Goal: Information Seeking & Learning: Find specific fact

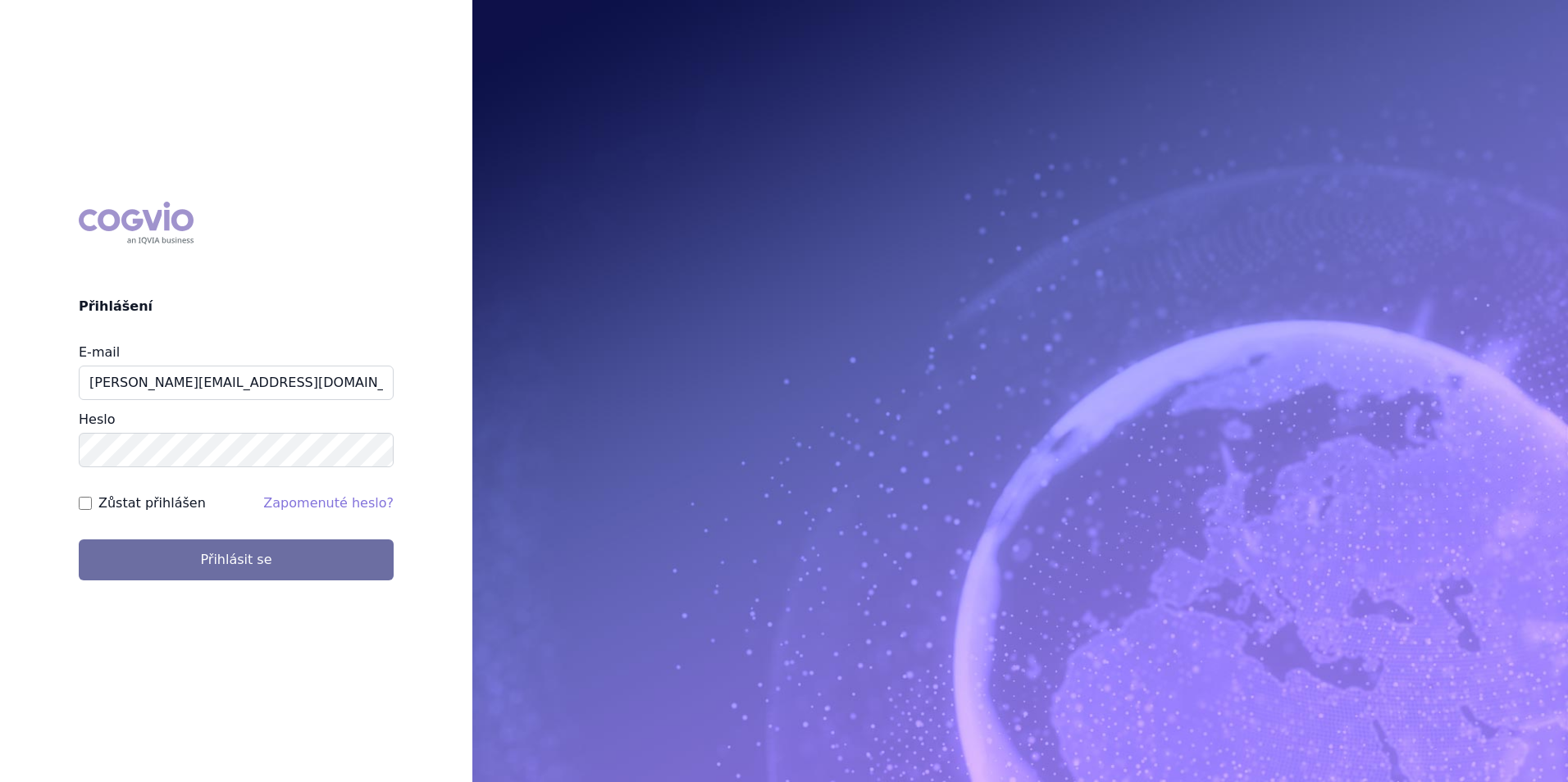
type input "michaela.x.tauchmanova@gsk.com"
click at [192, 513] on div "Zůstat přihlášen Zapomenuté heslo?" at bounding box center [235, 504] width 315 height 20
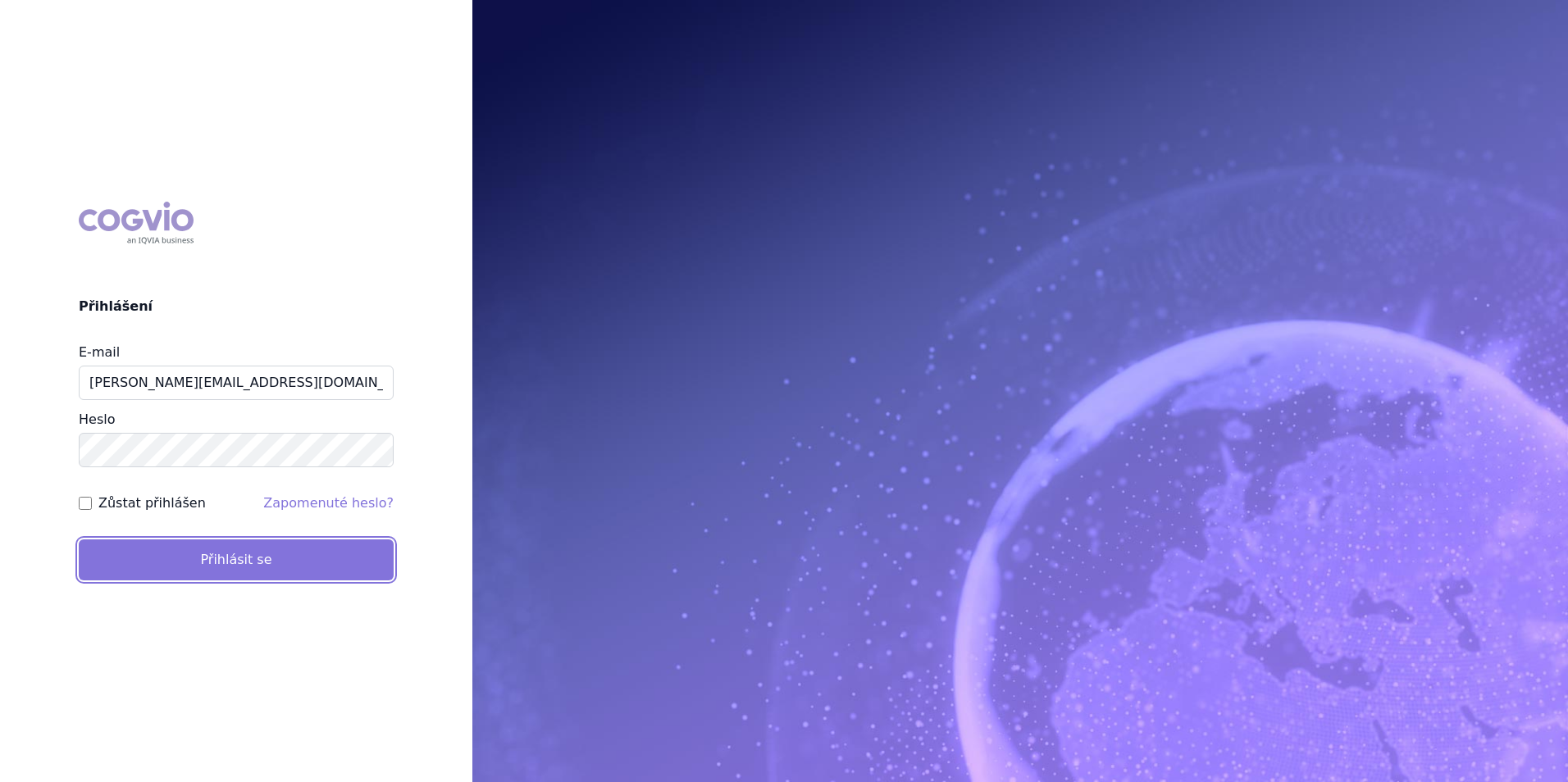
click at [206, 547] on button "Přihlásit se" at bounding box center [235, 559] width 315 height 41
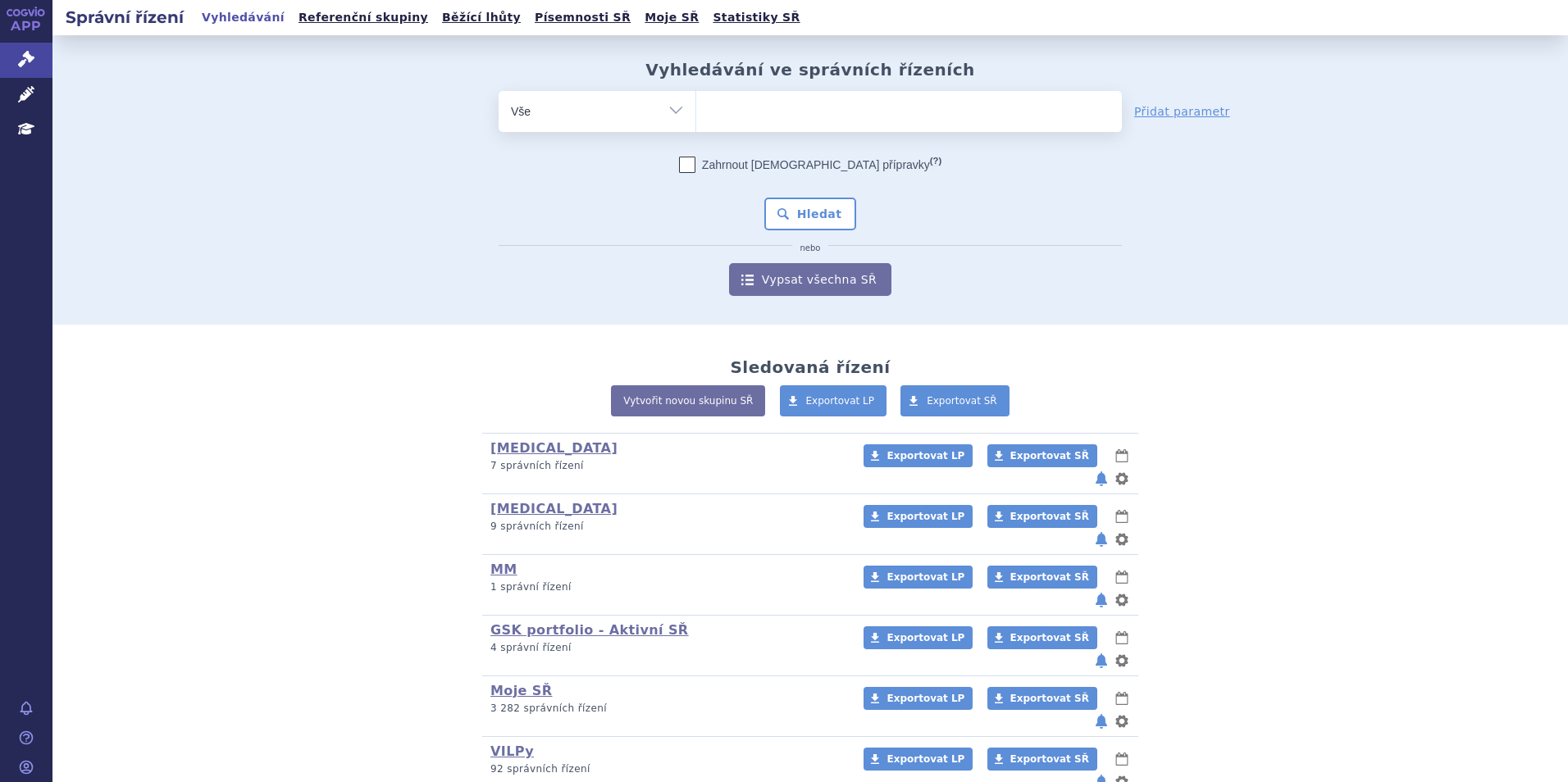
click at [778, 122] on ul at bounding box center [909, 108] width 425 height 35
click at [697, 122] on select at bounding box center [696, 110] width 1 height 41
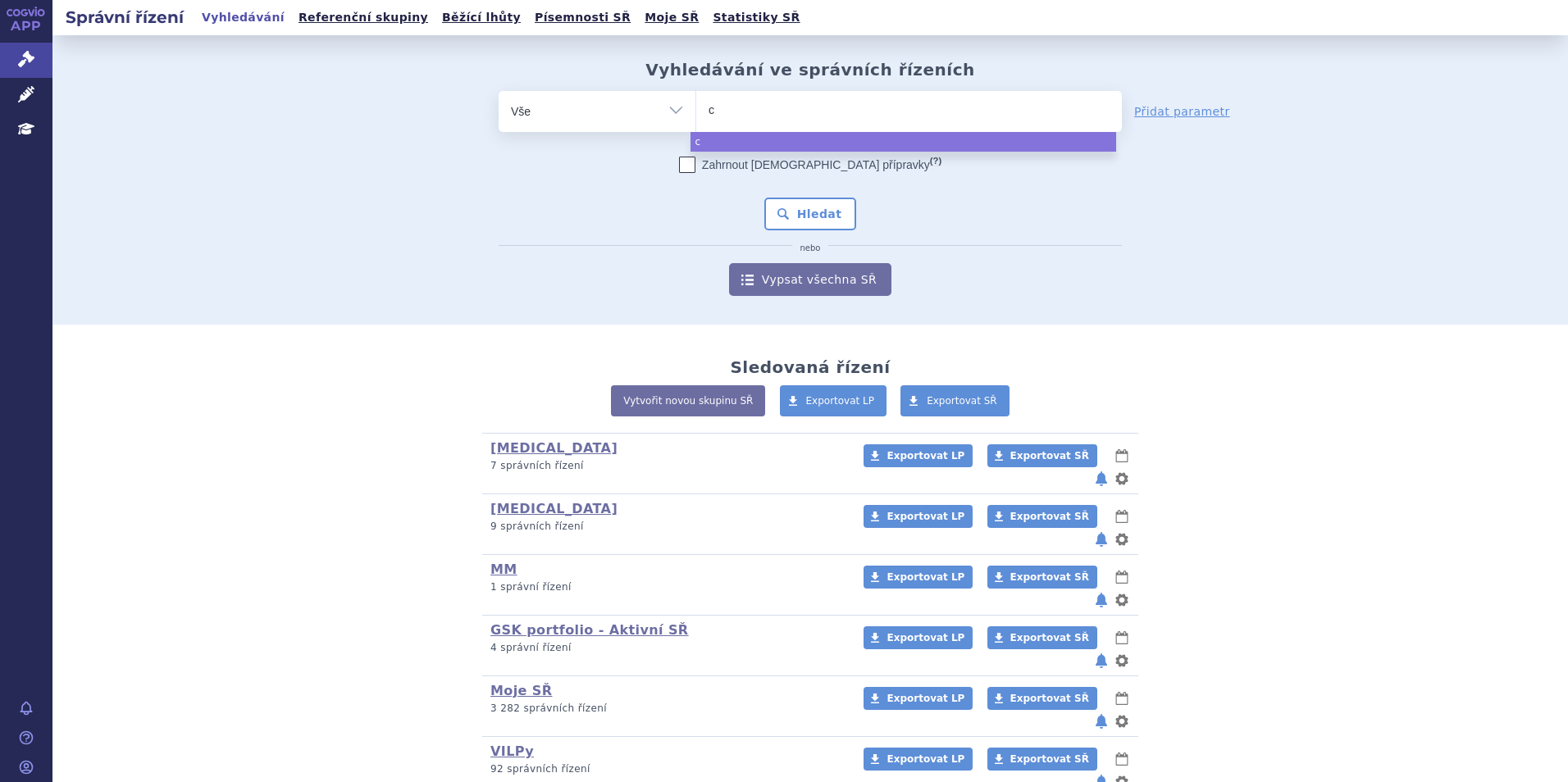
type input "ca"
type input "car"
type input "carv"
type input "carvy"
type input "carvyk"
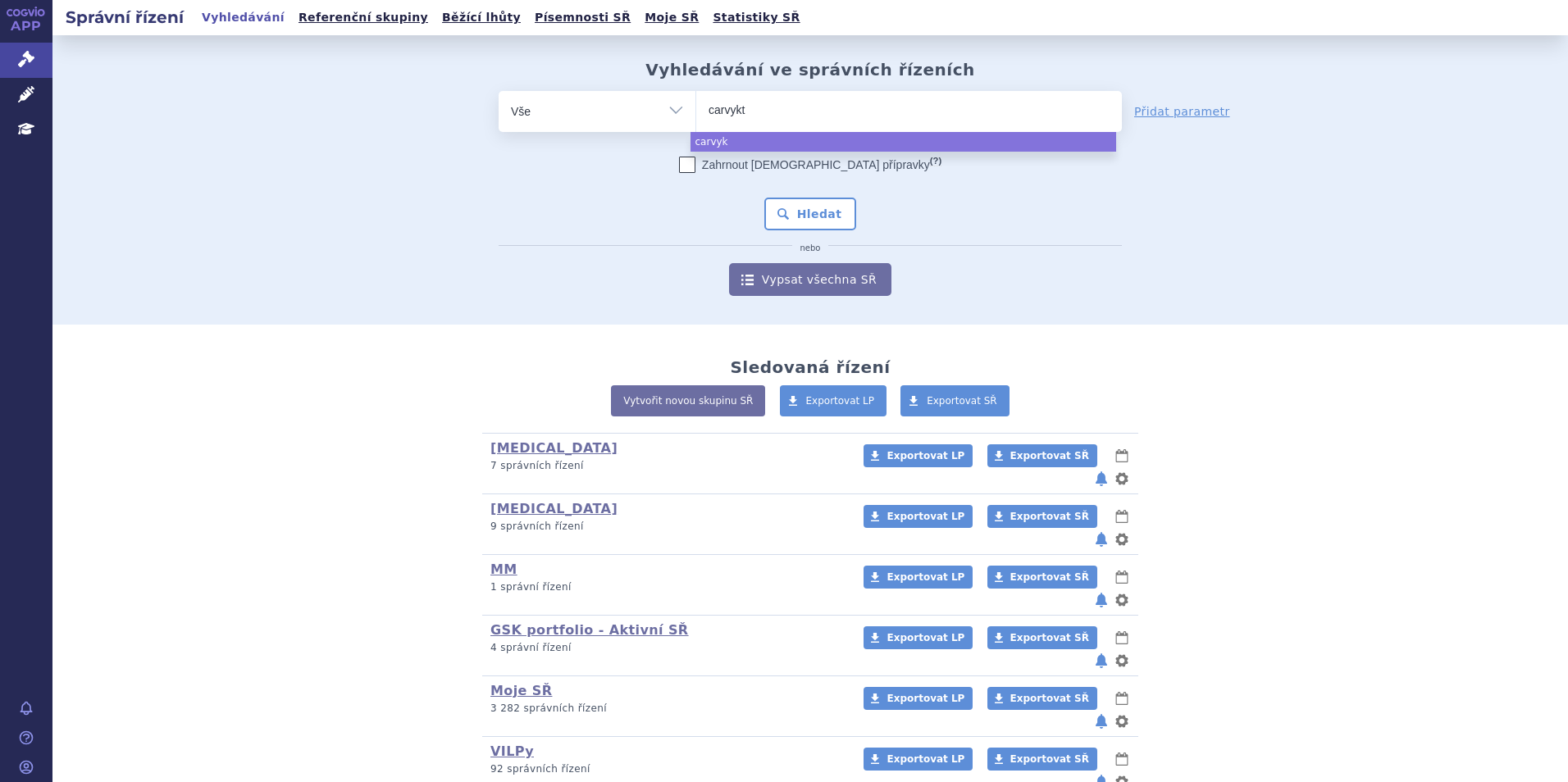
type input "carvykti"
select select "carvykti"
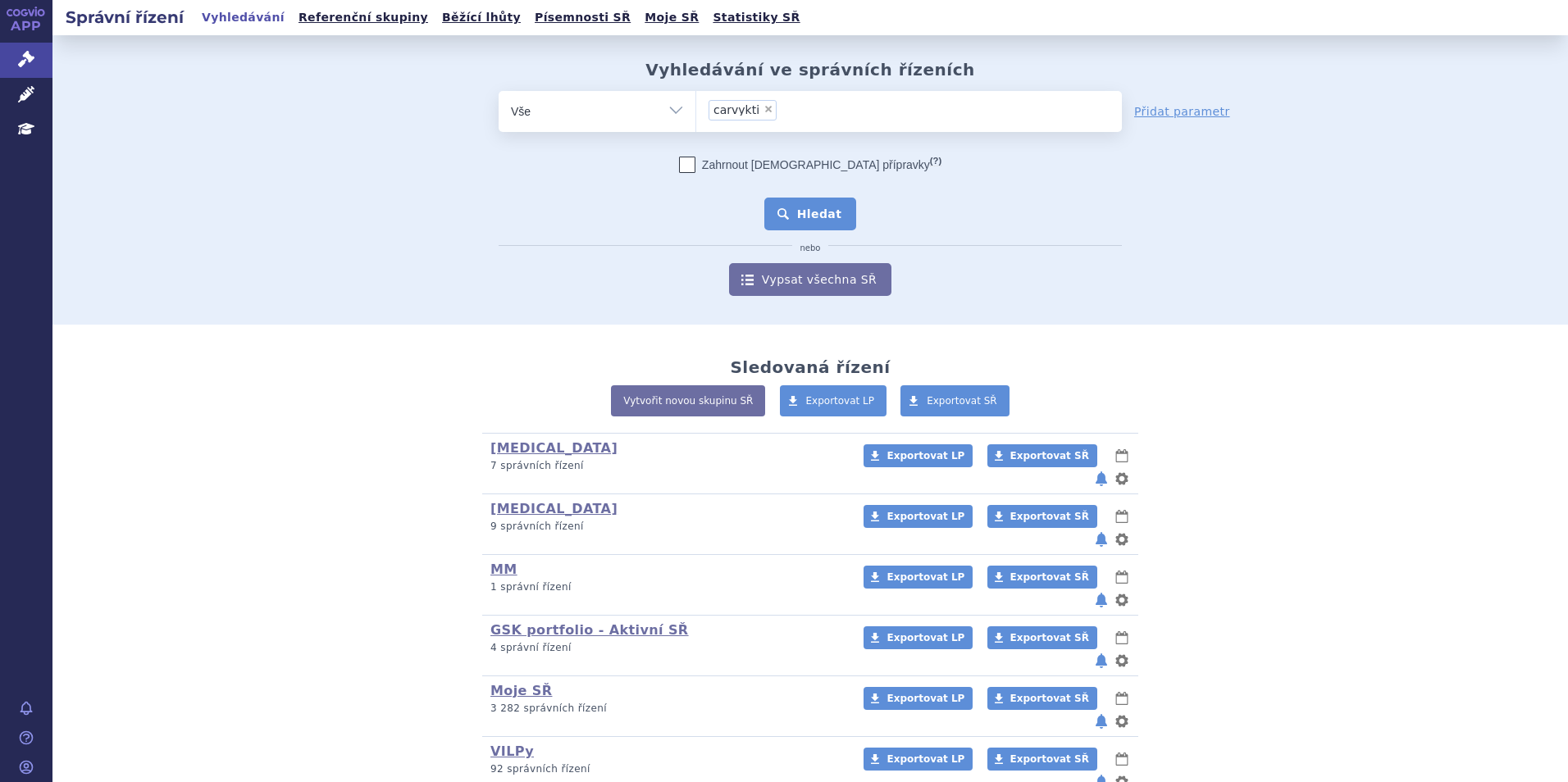
click at [787, 207] on button "Hledat" at bounding box center [810, 214] width 92 height 33
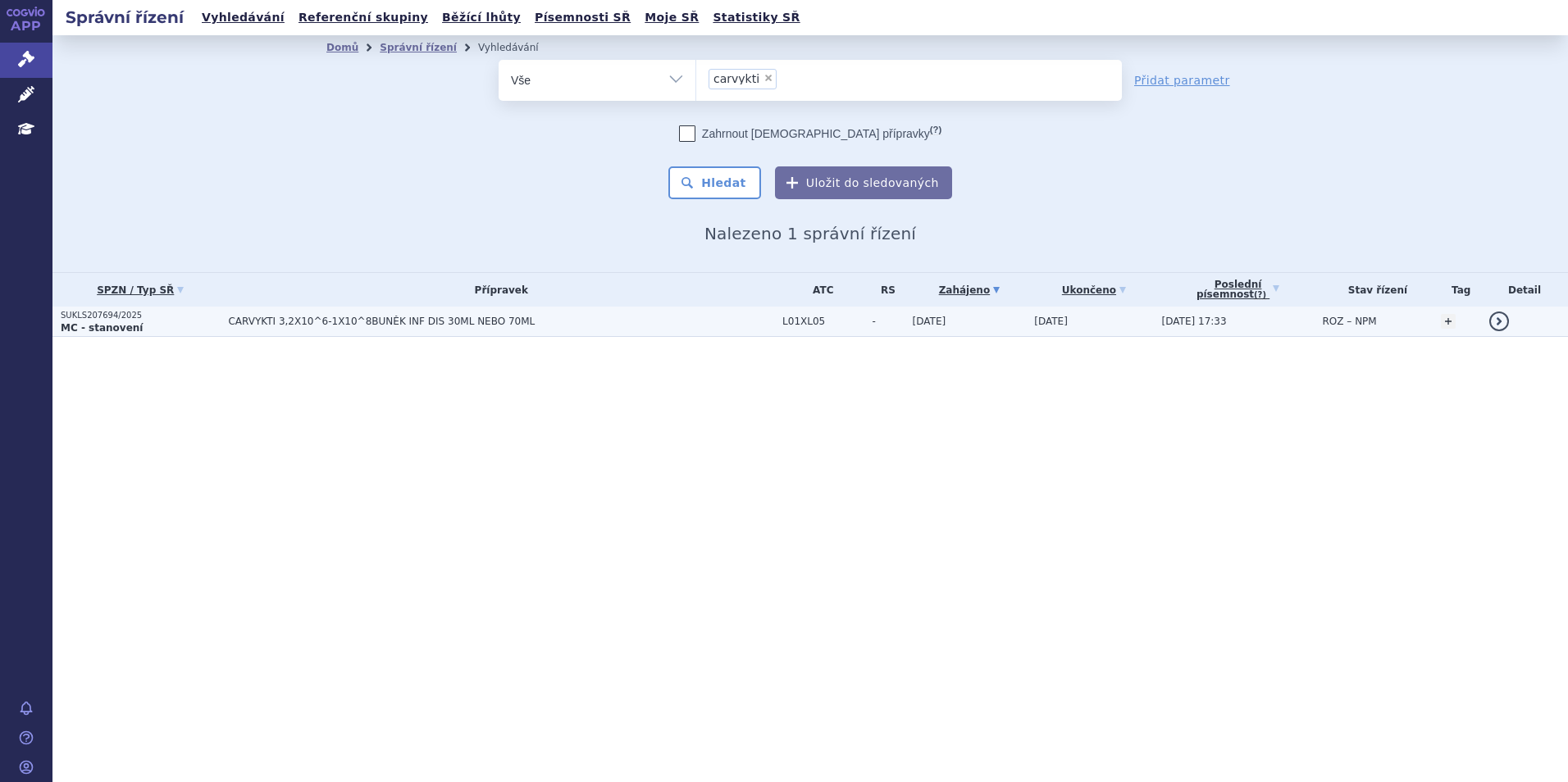
click at [439, 321] on span "CARVYKTI 3,2X10^6-1X10^8BUNĚK INF DIS 30ML NEBO 70ML" at bounding box center [432, 322] width 410 height 12
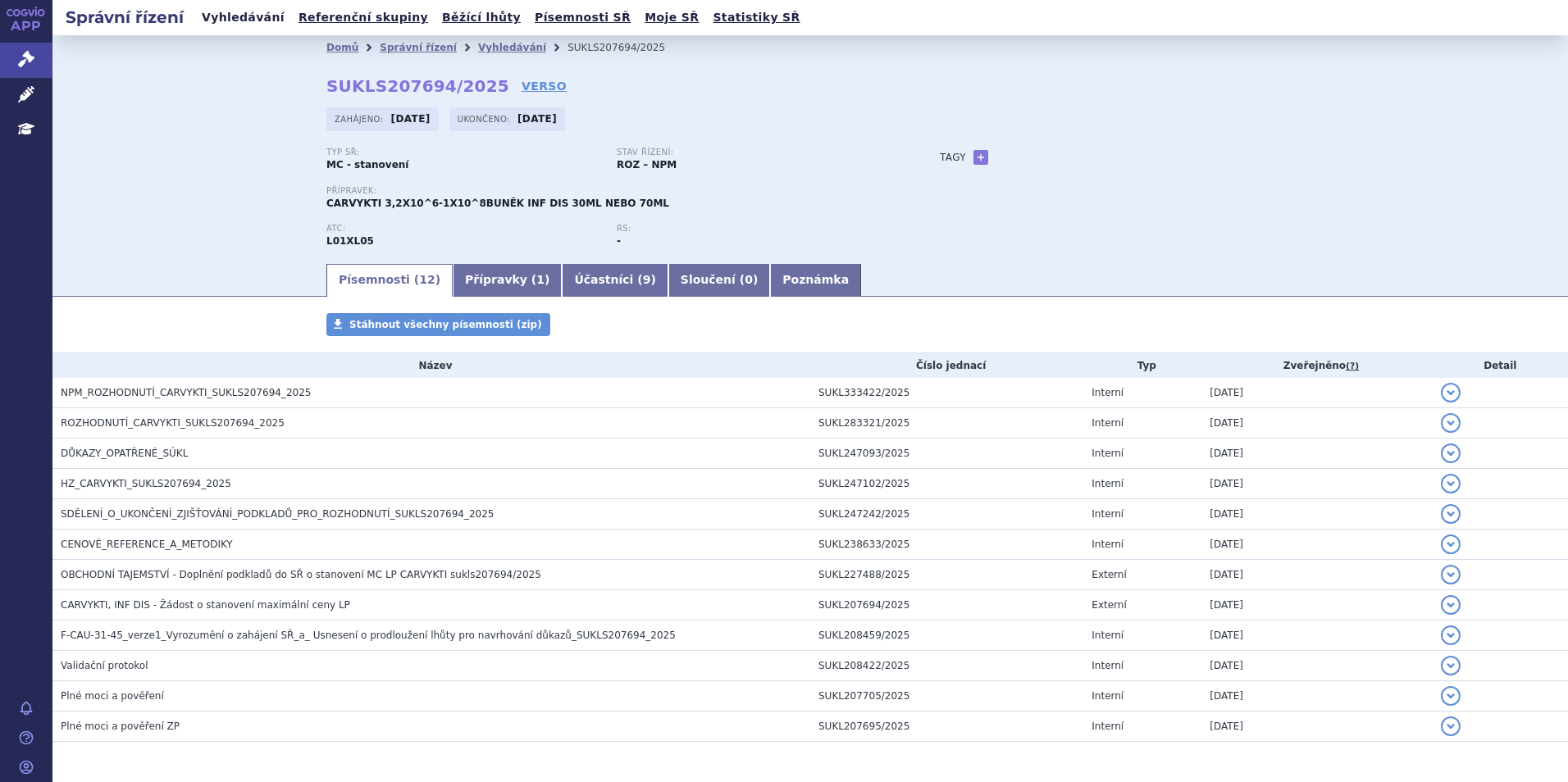
click at [260, 19] on link "Vyhledávání" at bounding box center [242, 18] width 92 height 22
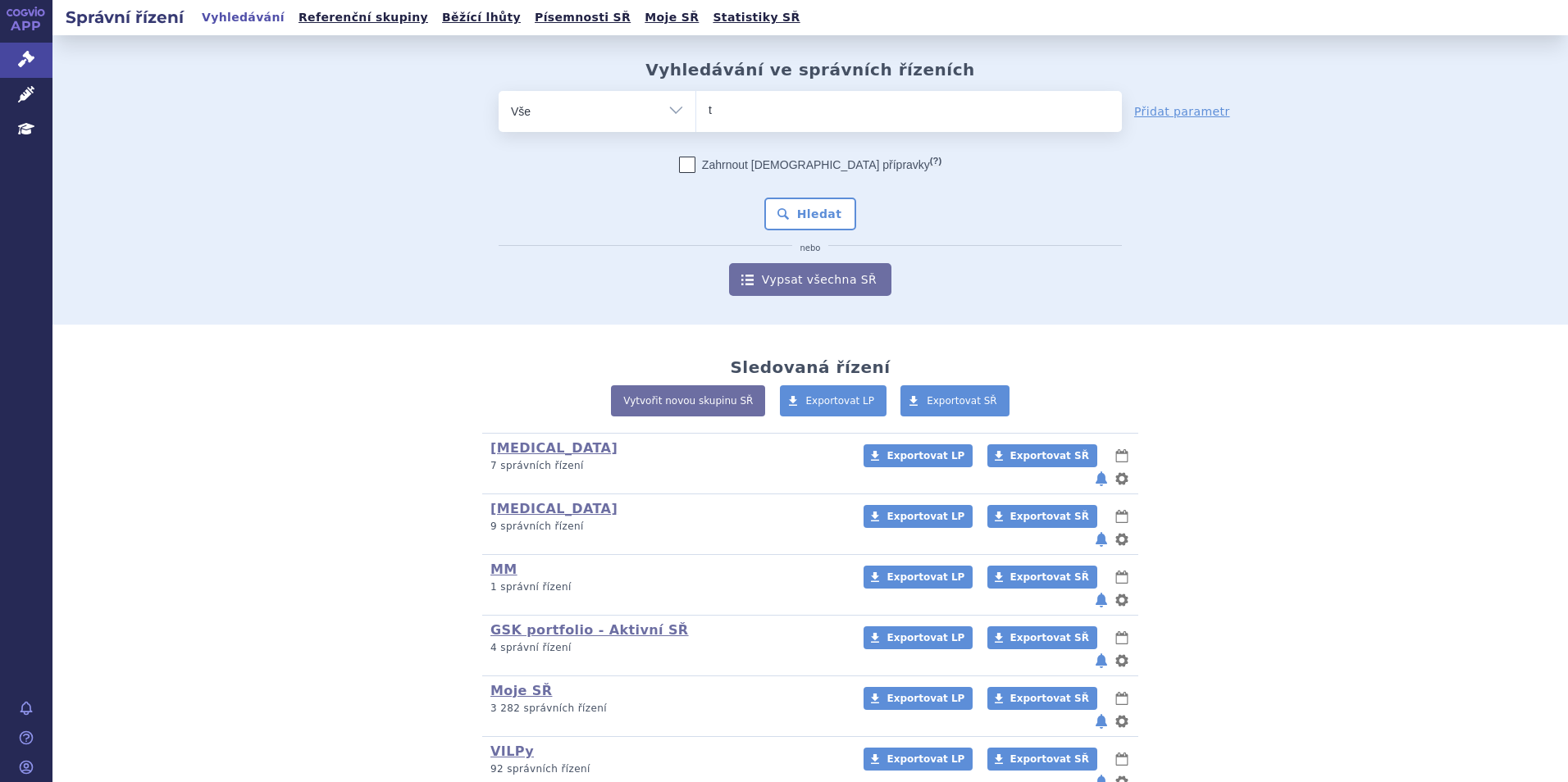
type input "ta"
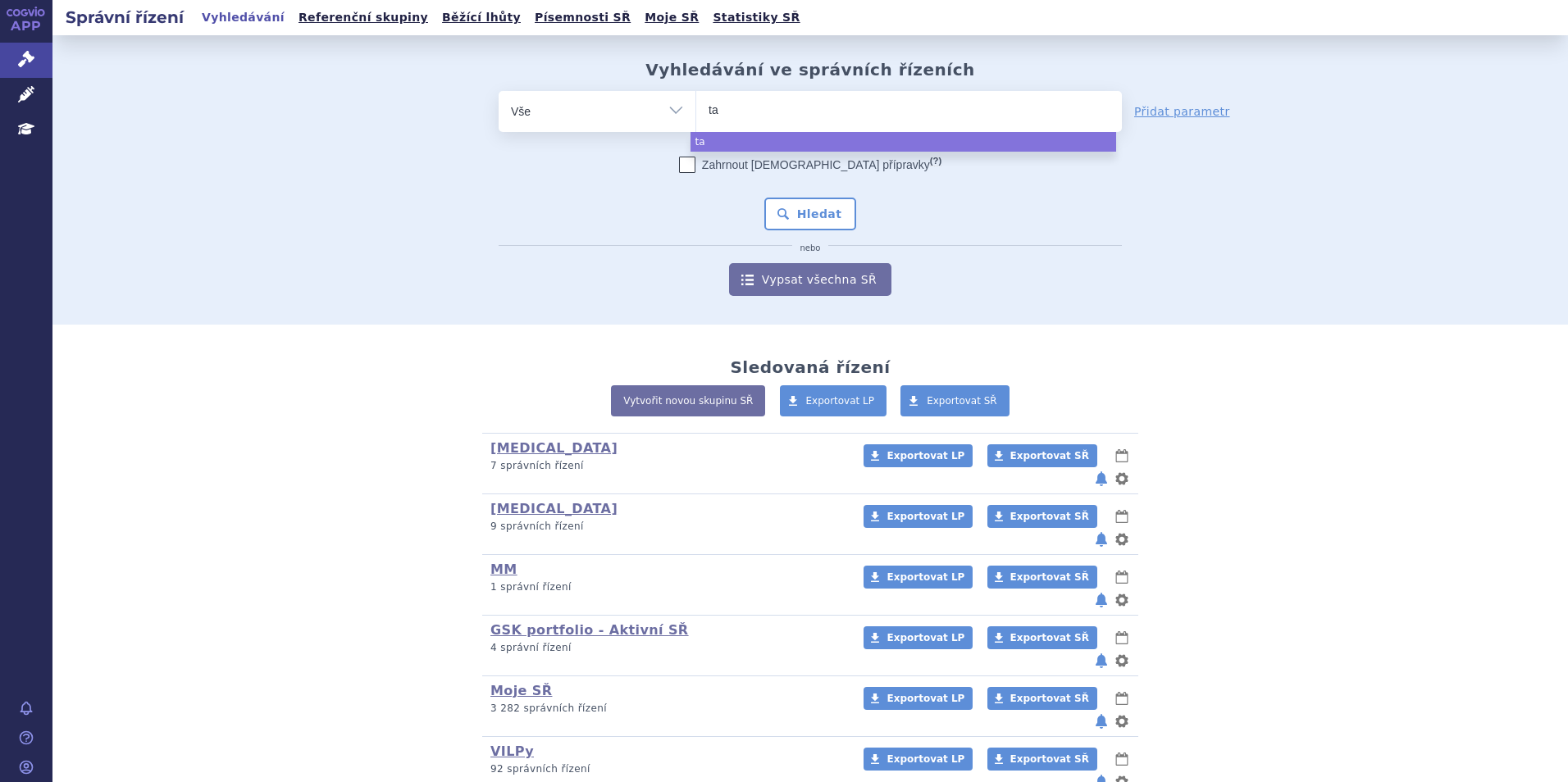
type input "tal"
type input "talve"
type input "talvey"
select select "talvey"
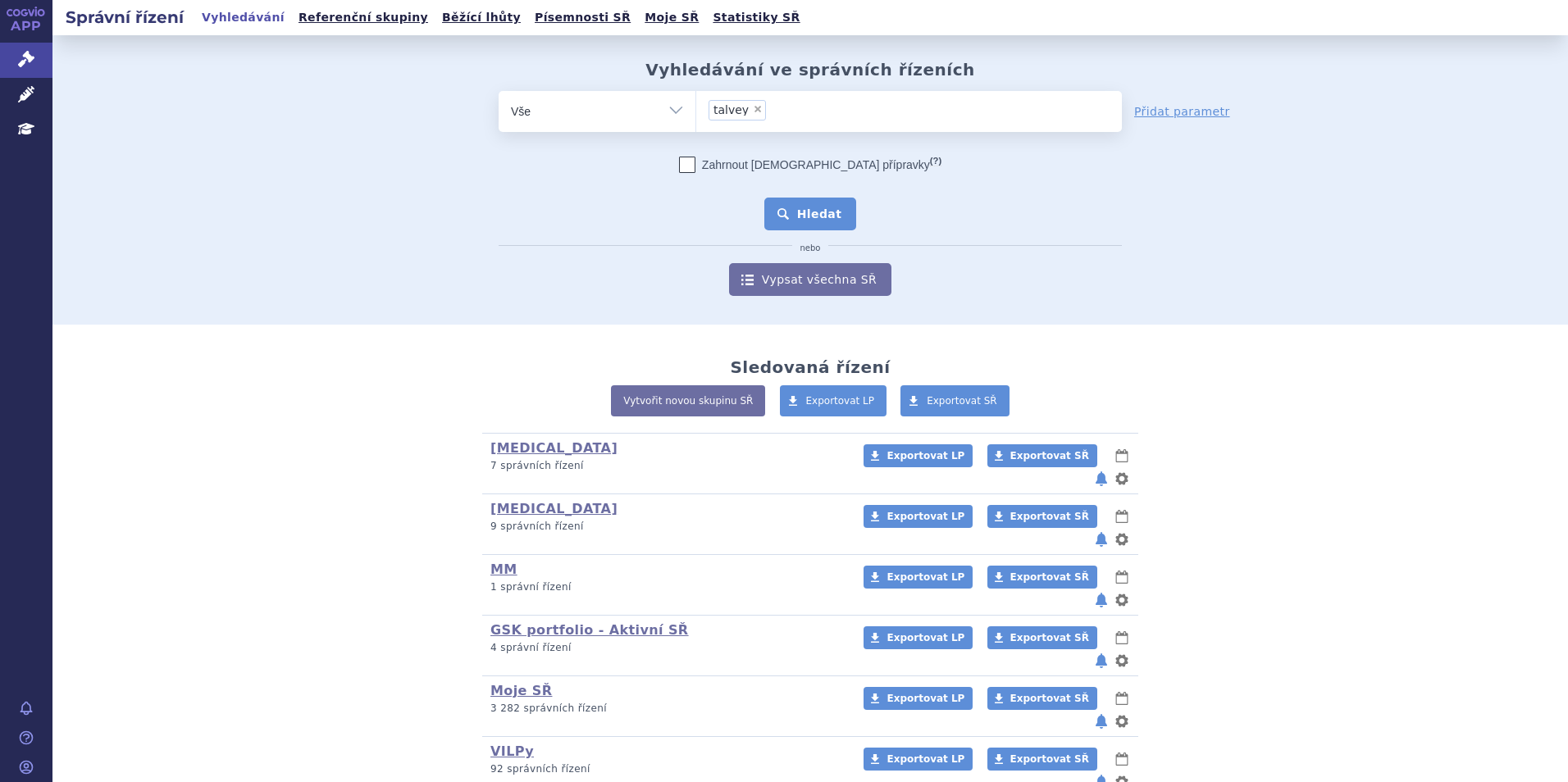
click at [825, 230] on button "Hledat" at bounding box center [810, 214] width 92 height 33
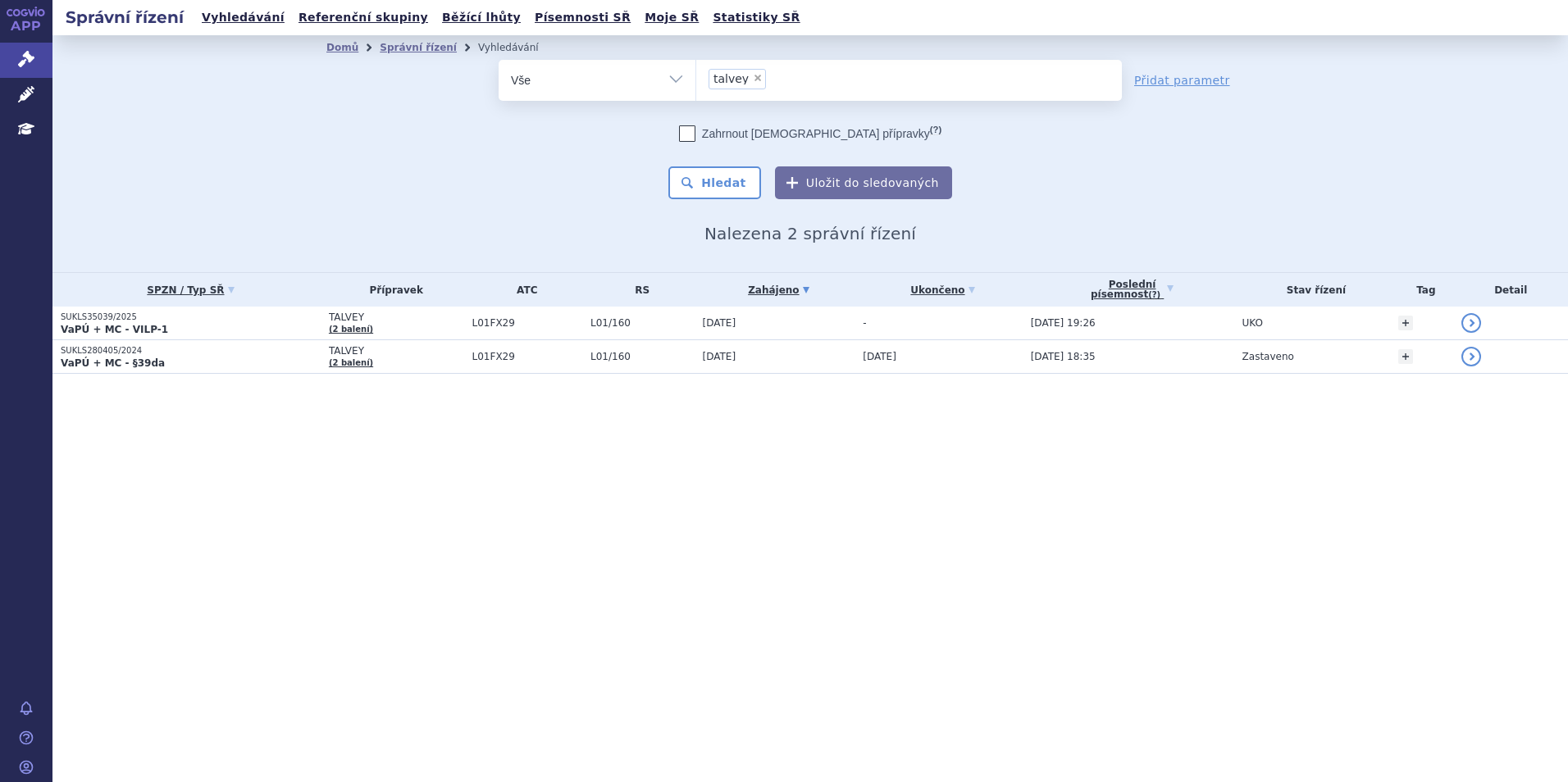
click at [100, 331] on strong "VaPÚ + MC - VILP-1" at bounding box center [114, 330] width 107 height 12
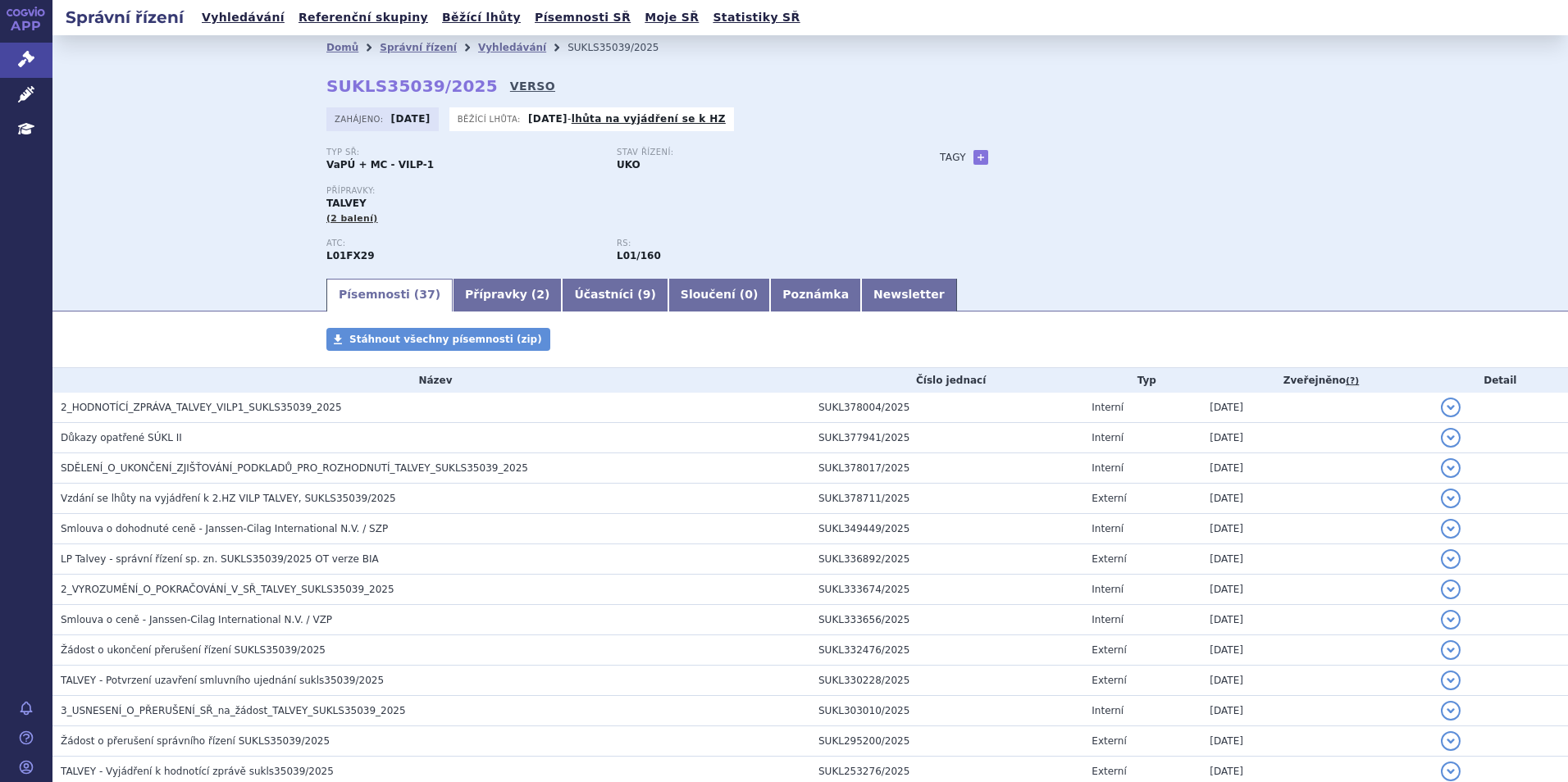
click at [510, 86] on link "VERSO" at bounding box center [532, 85] width 45 height 17
drag, startPoint x: 460, startPoint y: 79, endPoint x: 314, endPoint y: 85, distance: 146.1
click at [314, 85] on div "Domů Správní řízení Vyhledávání SUKLS35039/2025 SUKLS35039/2025 VERSO [GEOGRAPH…" at bounding box center [810, 168] width 1033 height 217
copy strong "SUKLS35039/2025"
